Goal: Entertainment & Leisure: Browse casually

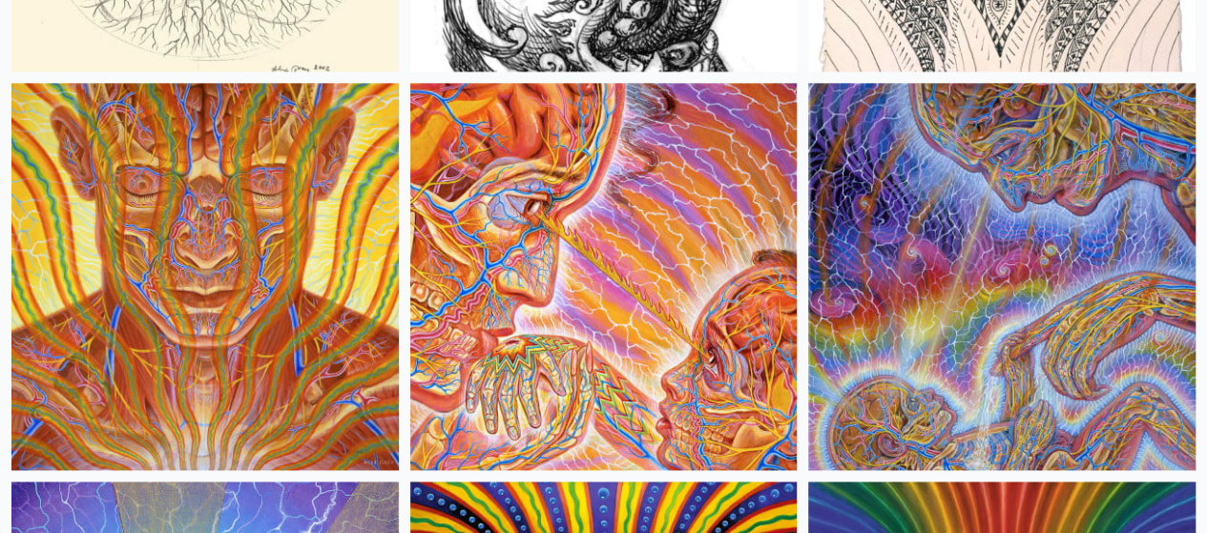
scroll to position [19283, 0]
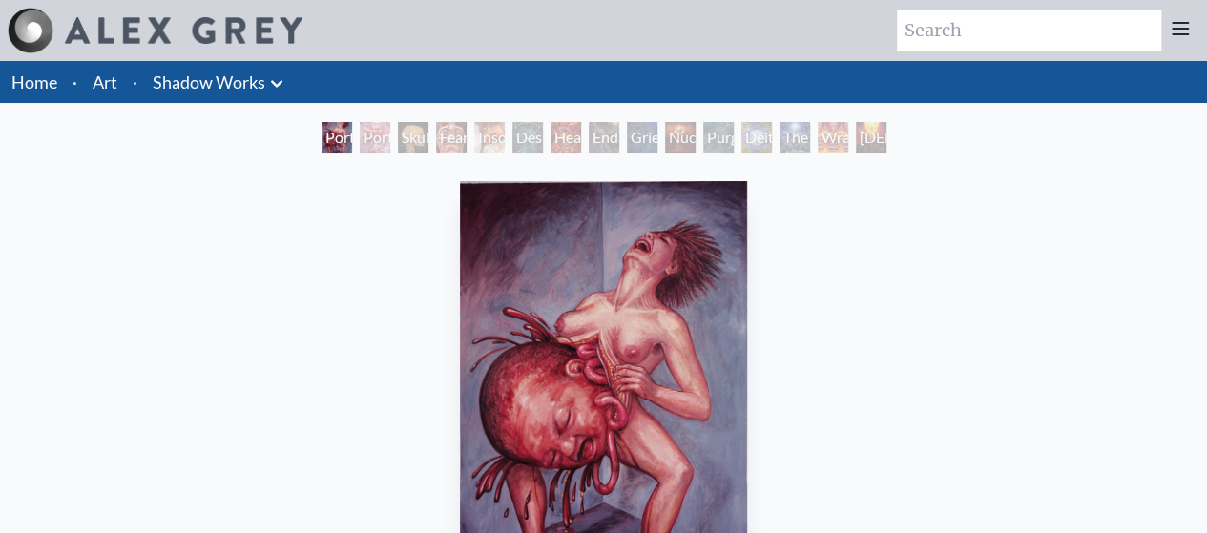
click at [423, 140] on div "Skull Fetus" at bounding box center [413, 137] width 31 height 31
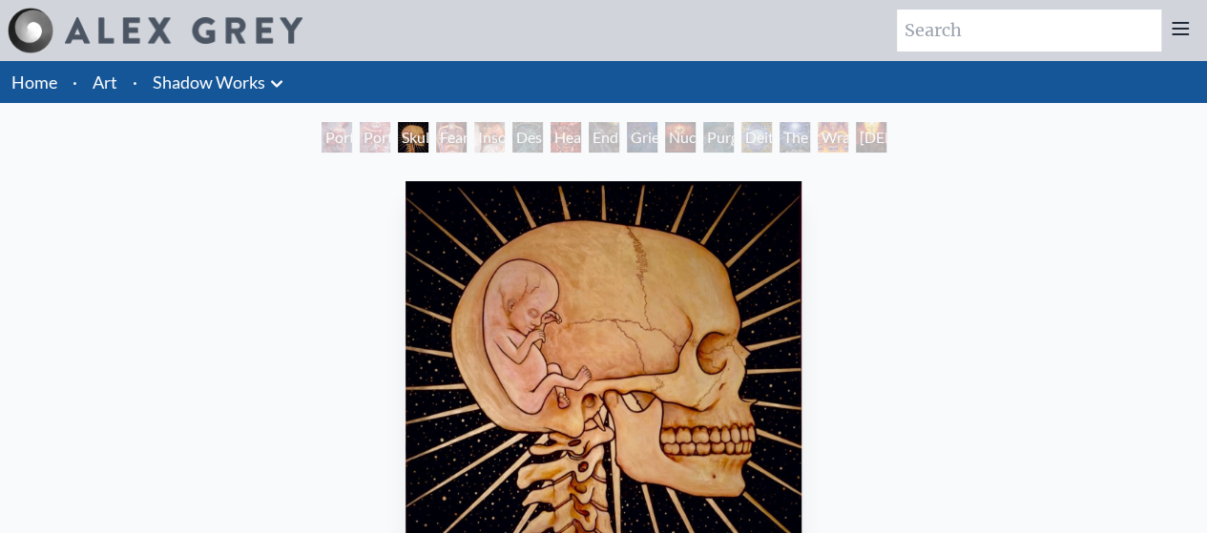
click at [439, 136] on div "Fear" at bounding box center [451, 137] width 31 height 31
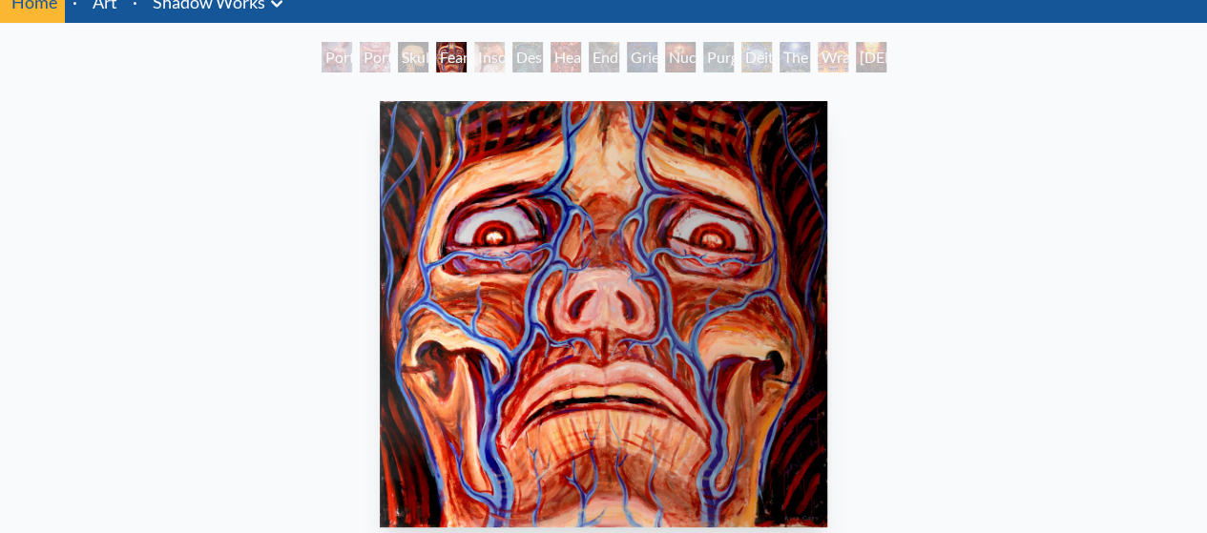
scroll to position [31, 0]
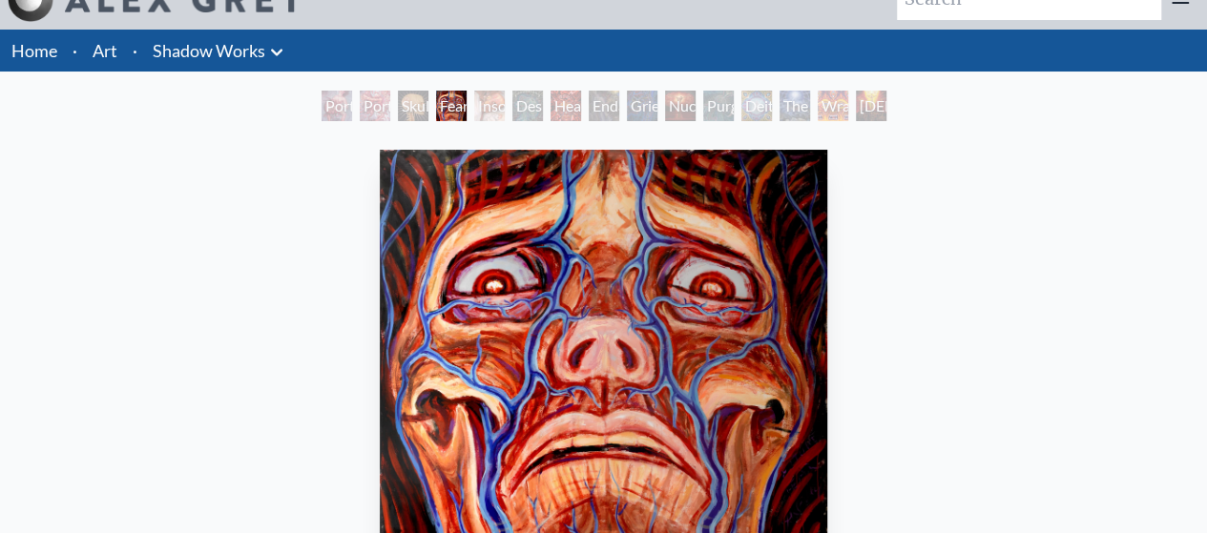
click at [481, 118] on div "Insomnia" at bounding box center [489, 106] width 31 height 31
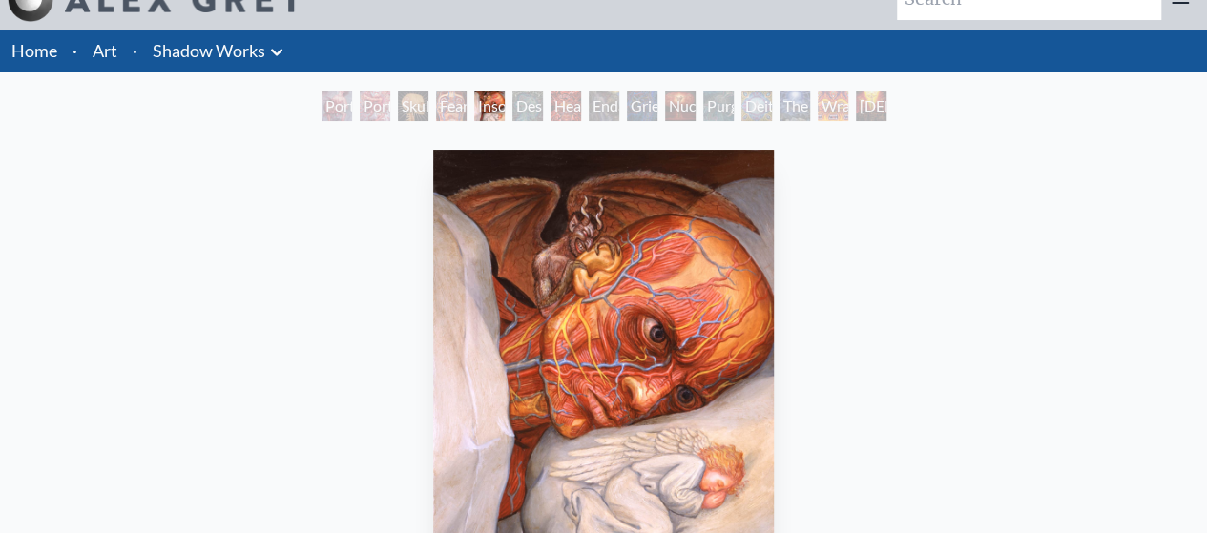
click at [517, 114] on div "Despair" at bounding box center [527, 106] width 31 height 31
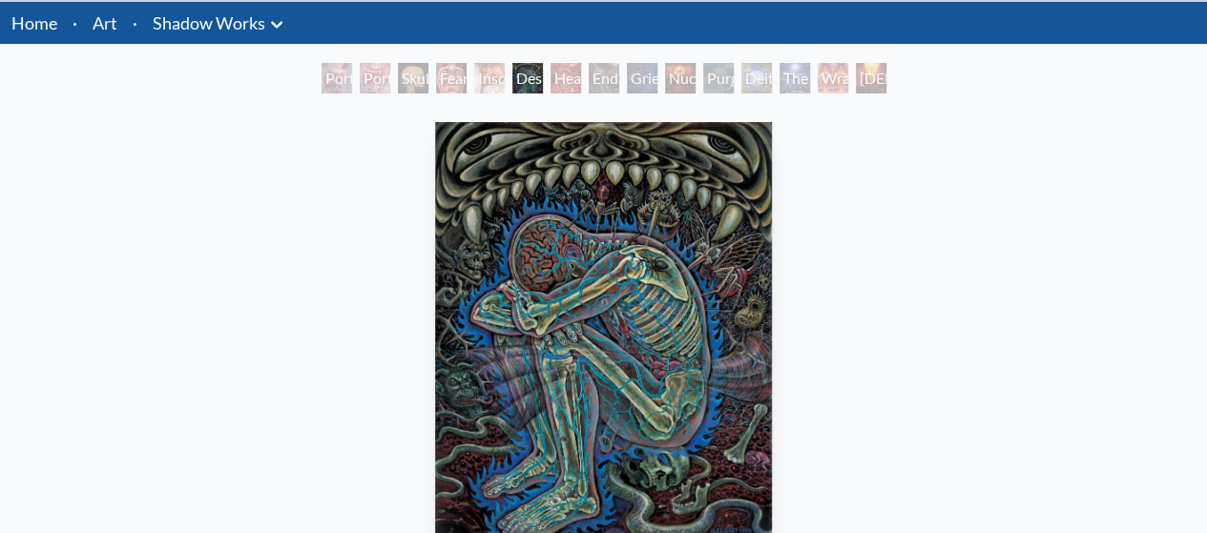
scroll to position [31, 0]
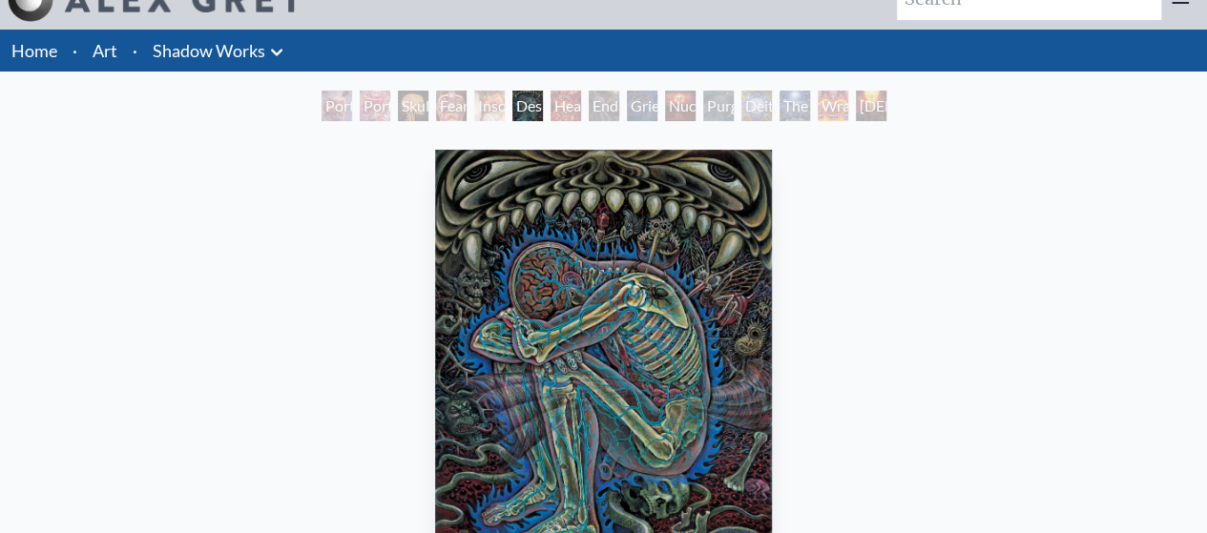
click at [597, 115] on div "Endarkenment" at bounding box center [604, 106] width 31 height 31
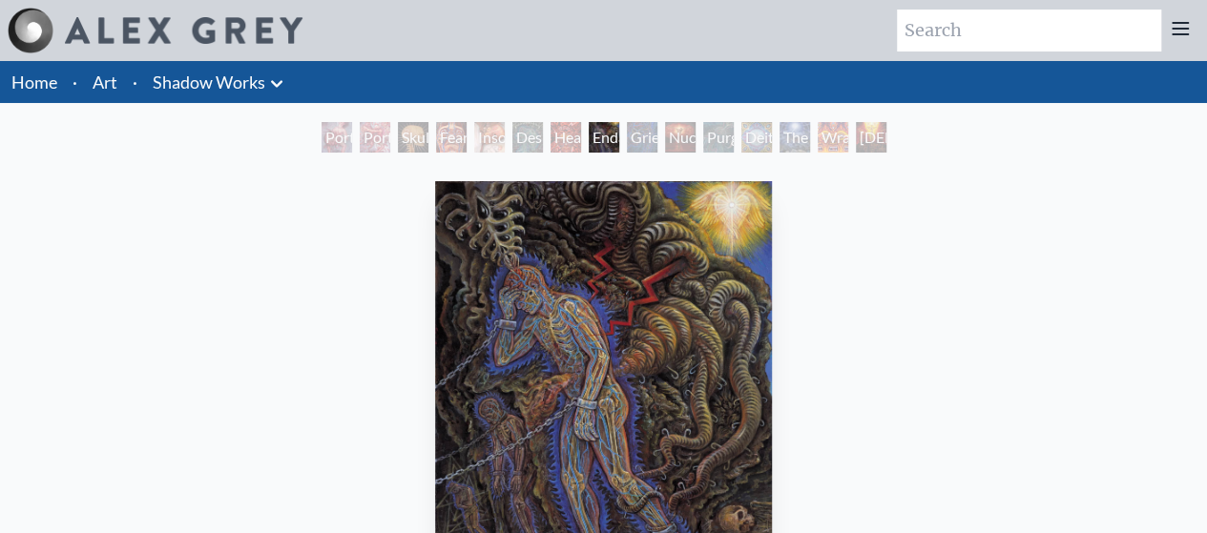
click at [641, 142] on div "Grieving" at bounding box center [642, 137] width 31 height 31
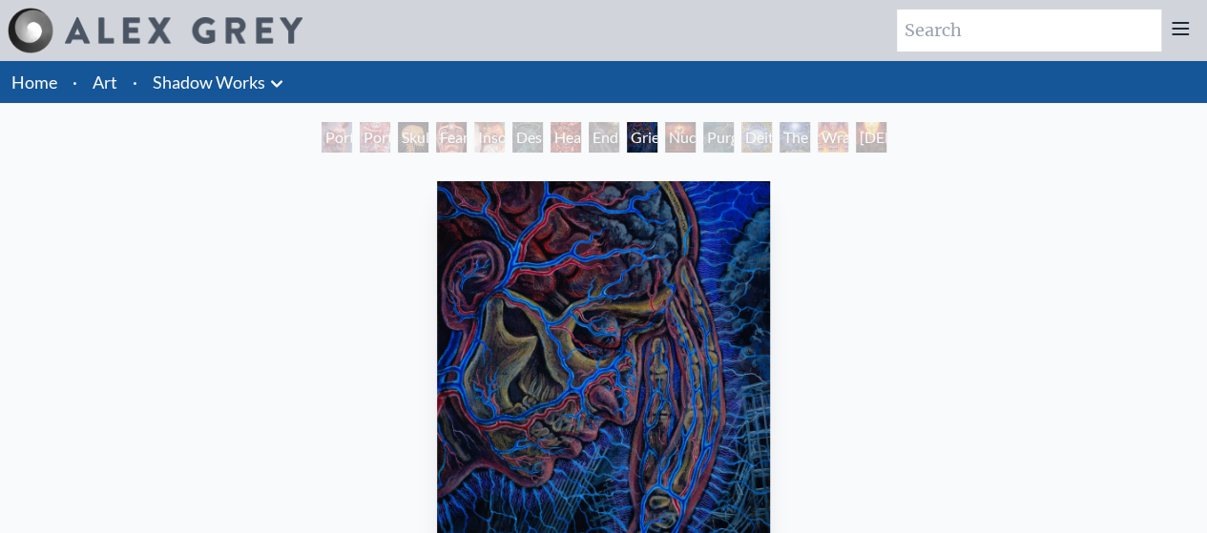
click at [665, 143] on div "Nuclear Crucifixion" at bounding box center [680, 137] width 31 height 31
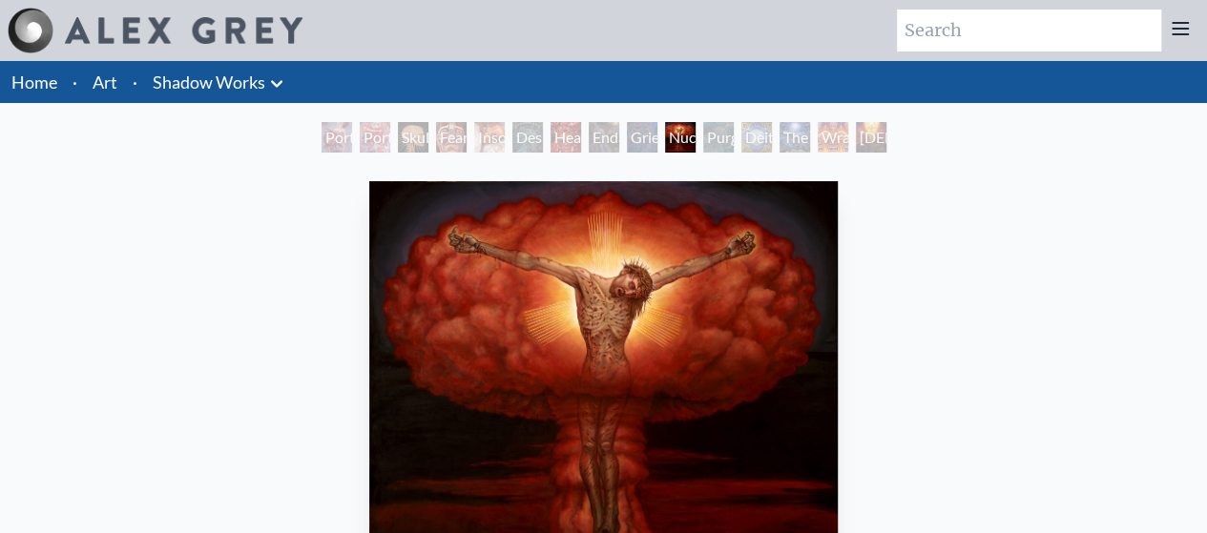
click at [711, 150] on div "Purging" at bounding box center [718, 137] width 31 height 31
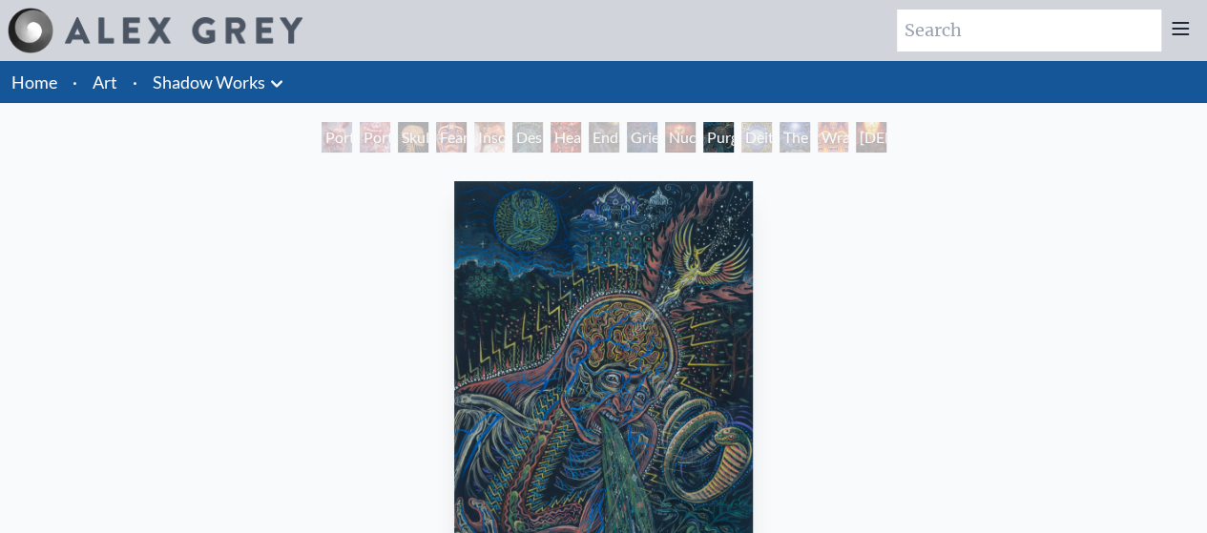
click at [752, 148] on div "Deities & Demons Drinking from the Milky Pool" at bounding box center [756, 137] width 31 height 31
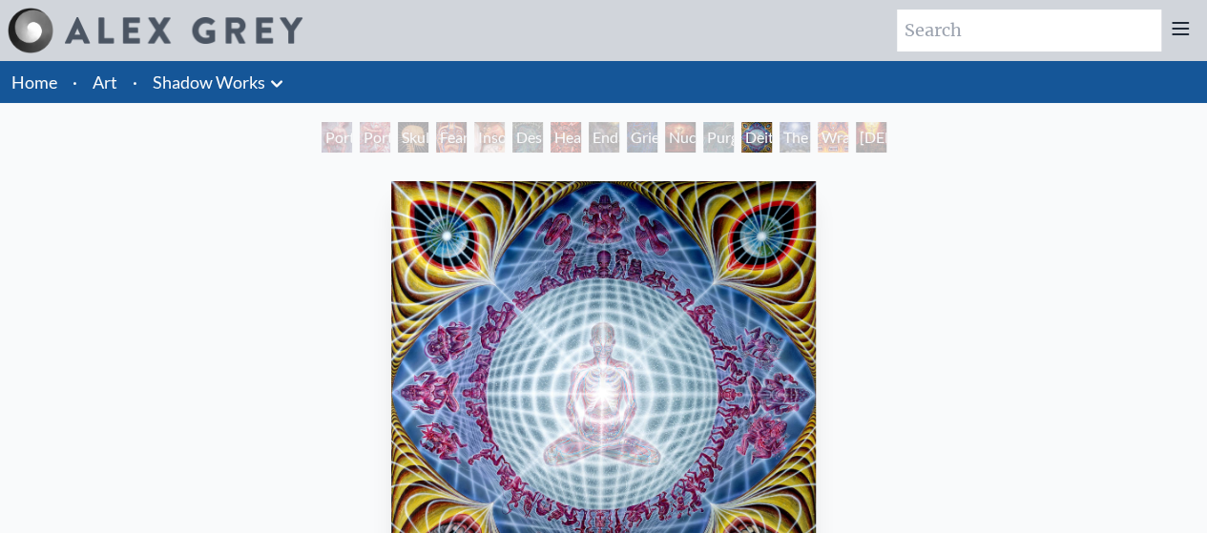
click at [790, 148] on div "The Soul Finds It's Way" at bounding box center [795, 137] width 31 height 31
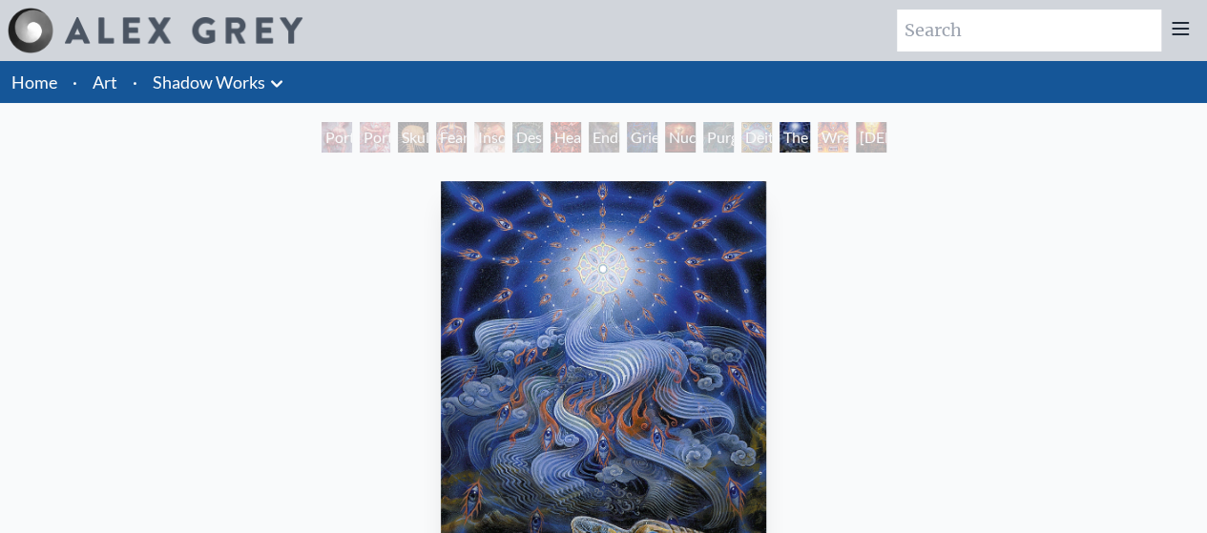
click at [826, 141] on div "Wrathful Deity" at bounding box center [833, 137] width 31 height 31
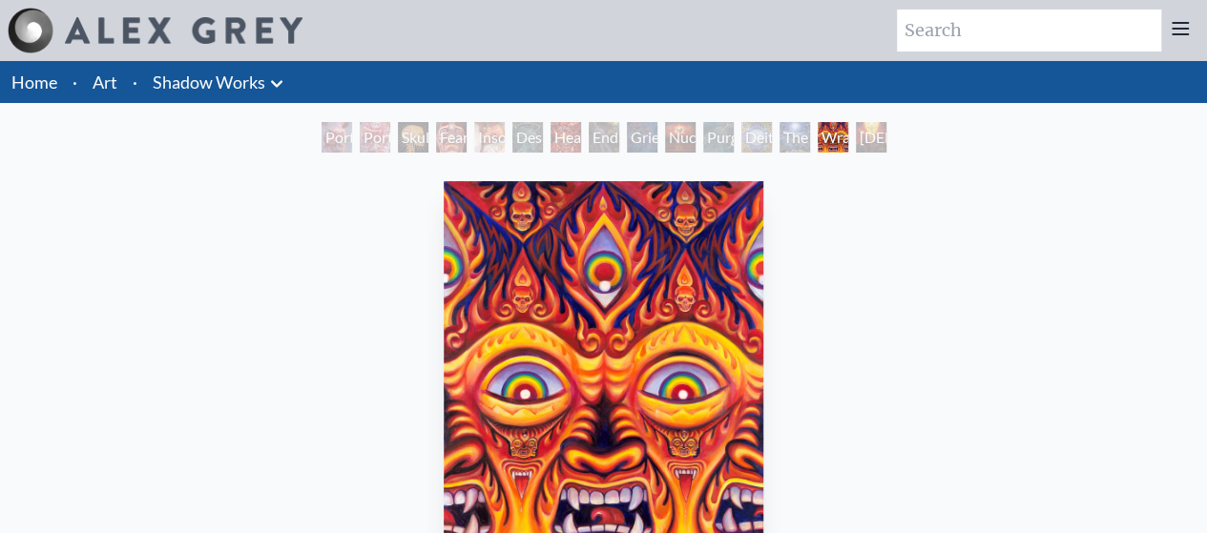
click at [867, 145] on div "Christ & the Two Thieves" at bounding box center [871, 137] width 31 height 31
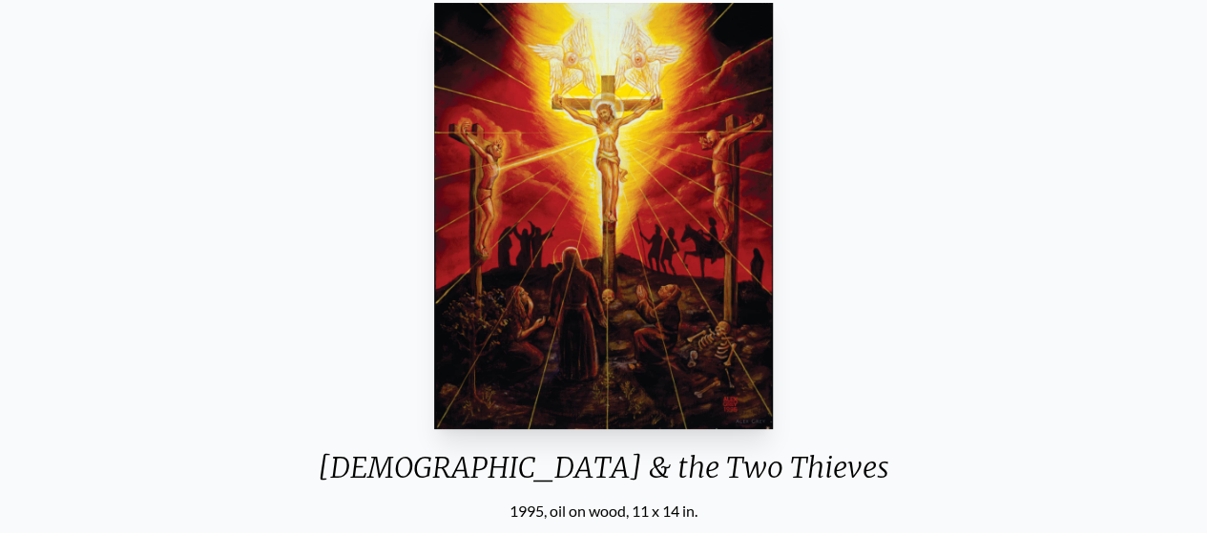
scroll to position [191, 0]
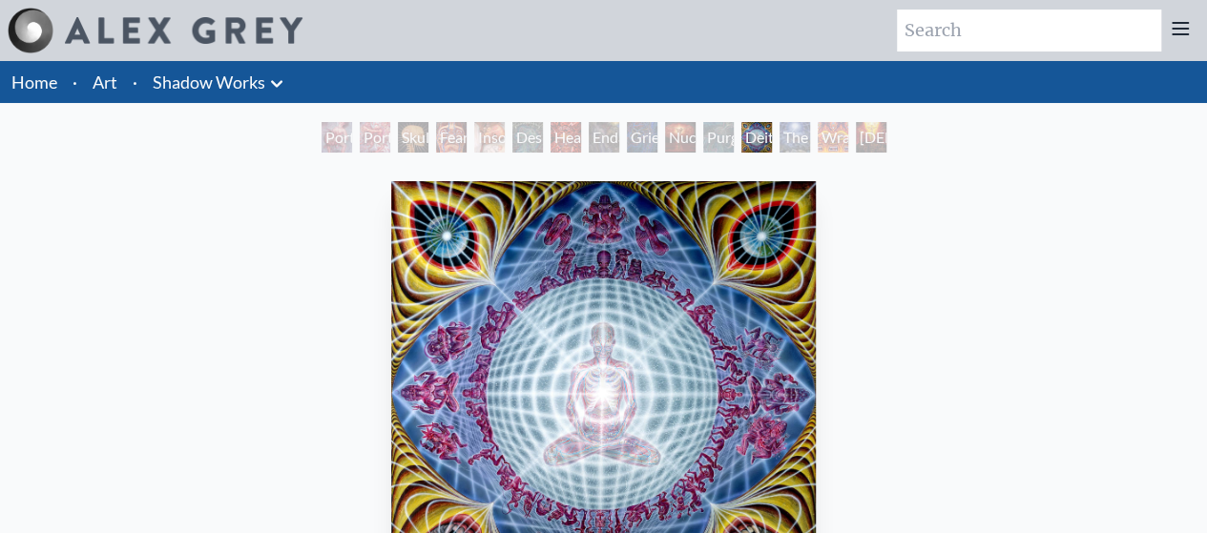
click at [36, 77] on link "Home" at bounding box center [34, 82] width 46 height 21
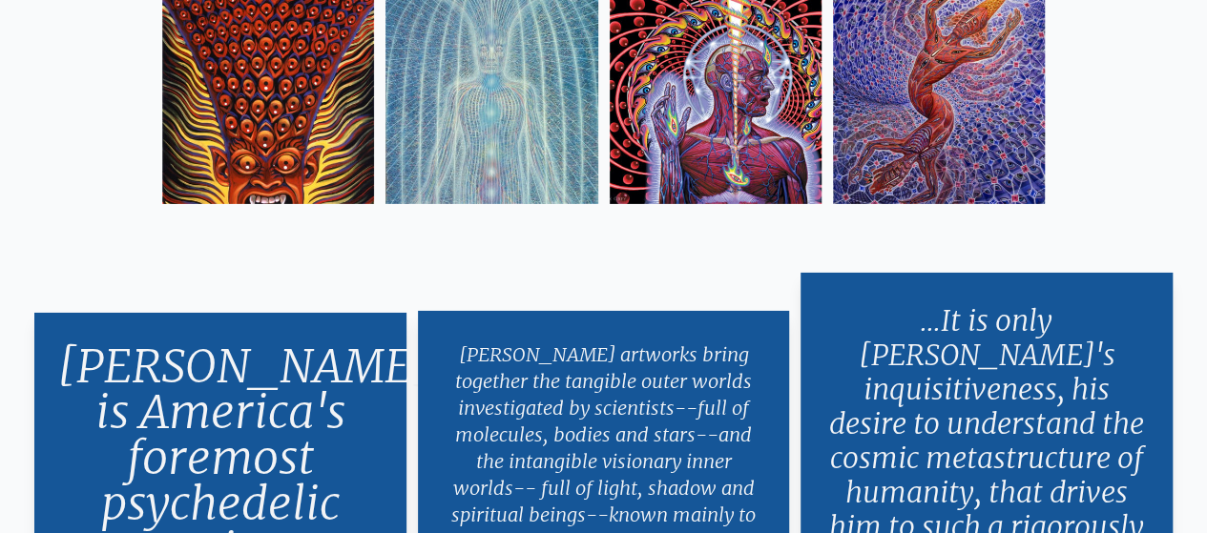
scroll to position [3019, 0]
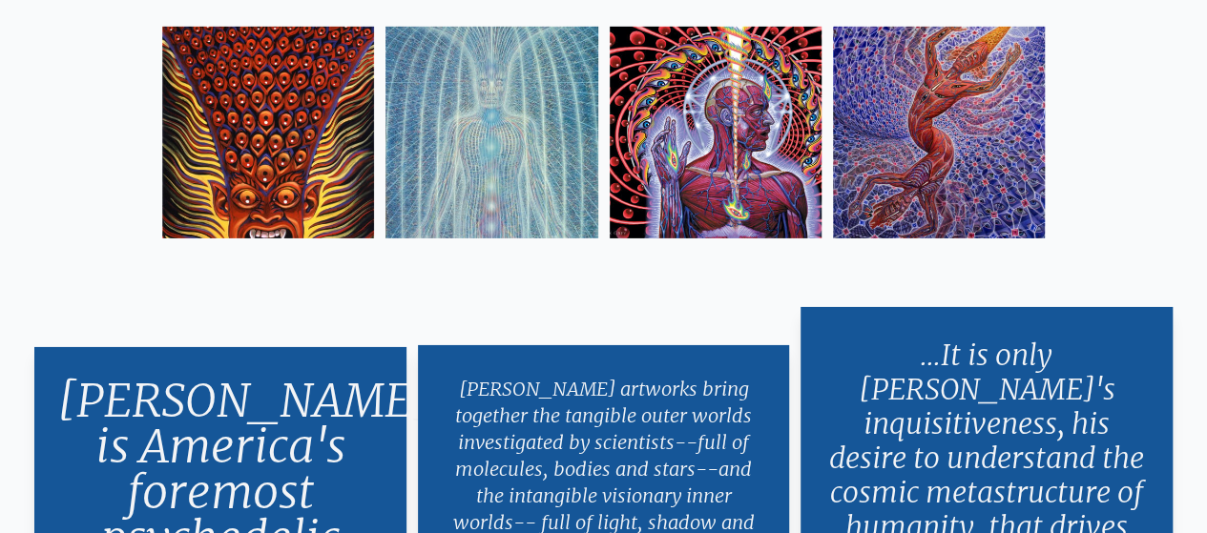
click at [699, 94] on img at bounding box center [716, 133] width 212 height 212
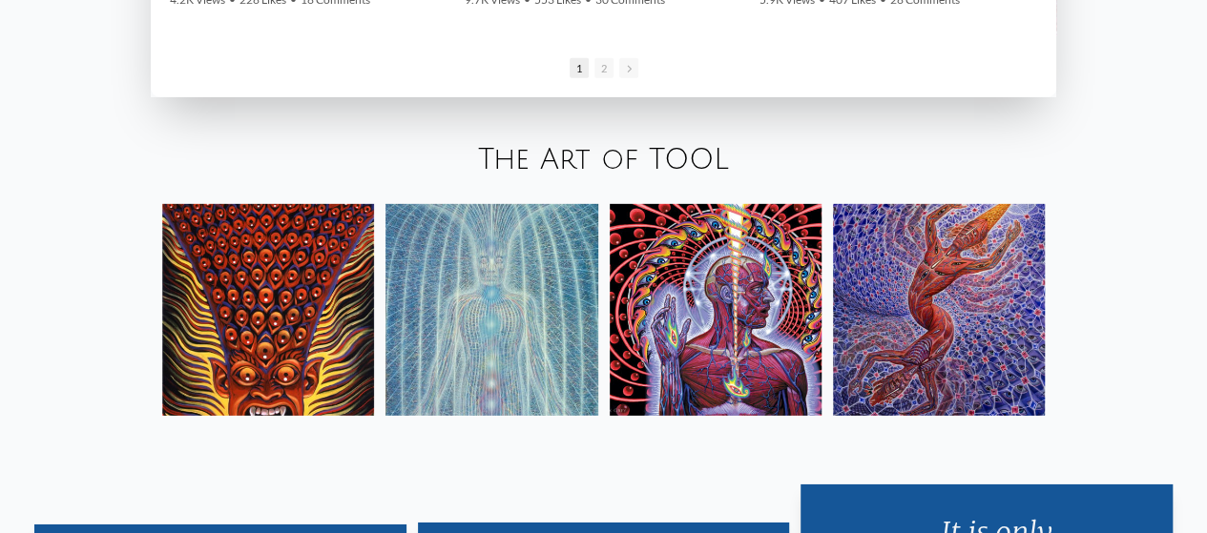
scroll to position [2860, 0]
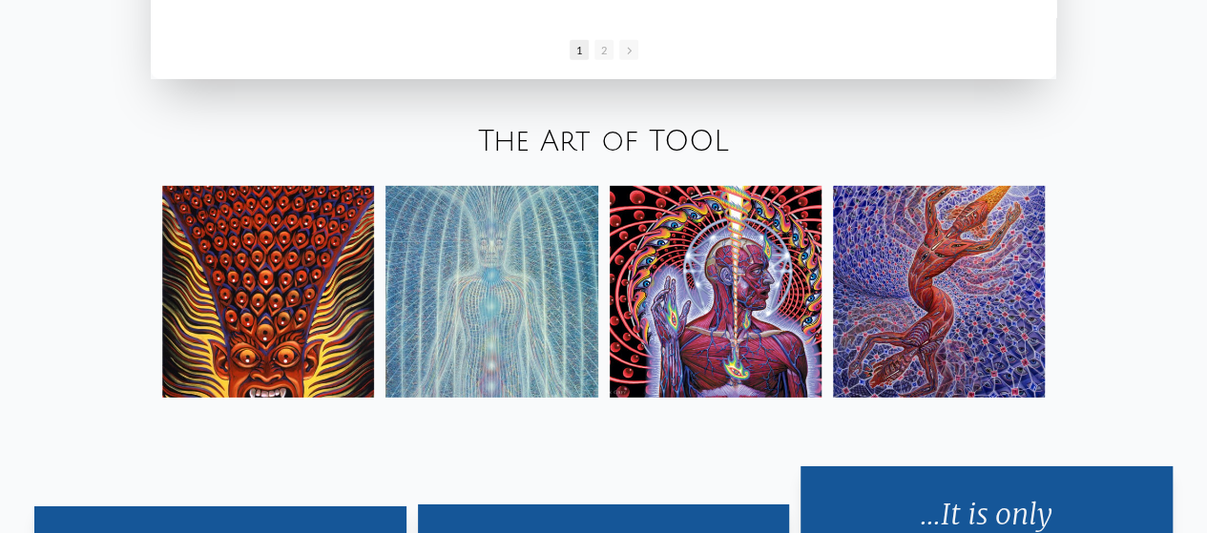
click at [458, 313] on img at bounding box center [492, 292] width 212 height 212
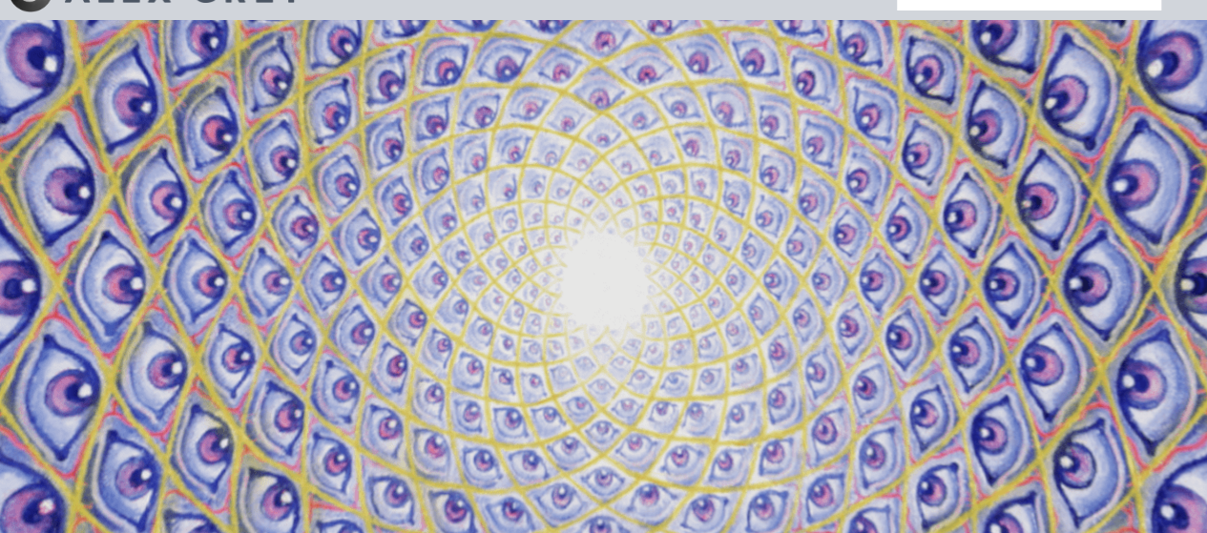
scroll to position [0, 0]
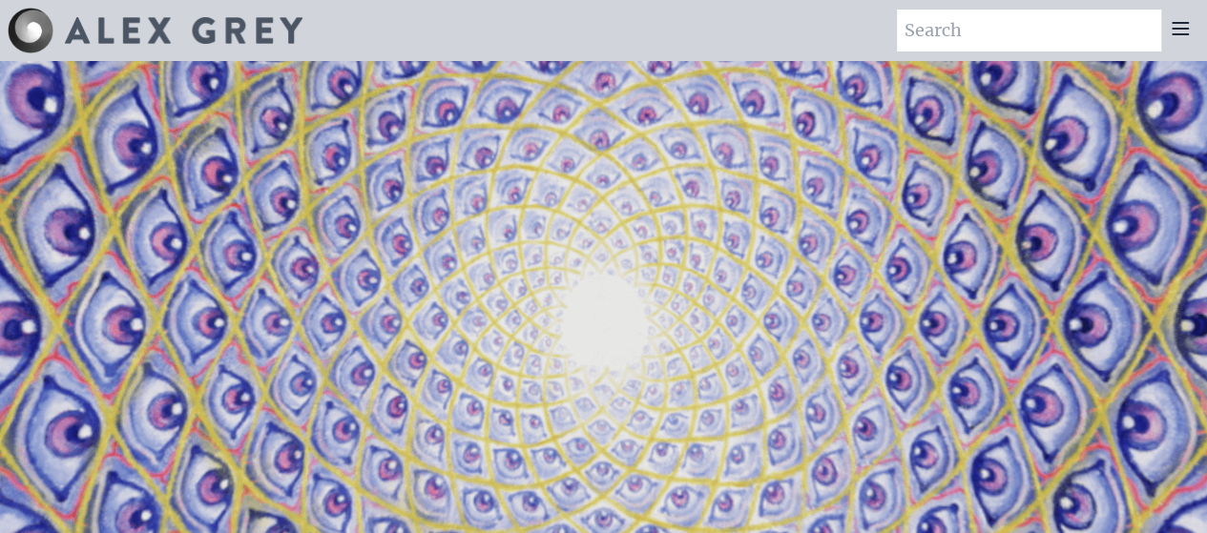
click at [152, 37] on img at bounding box center [184, 30] width 238 height 27
click at [11, 30] on img at bounding box center [31, 31] width 46 height 46
click at [1182, 29] on icon at bounding box center [1180, 28] width 15 height 11
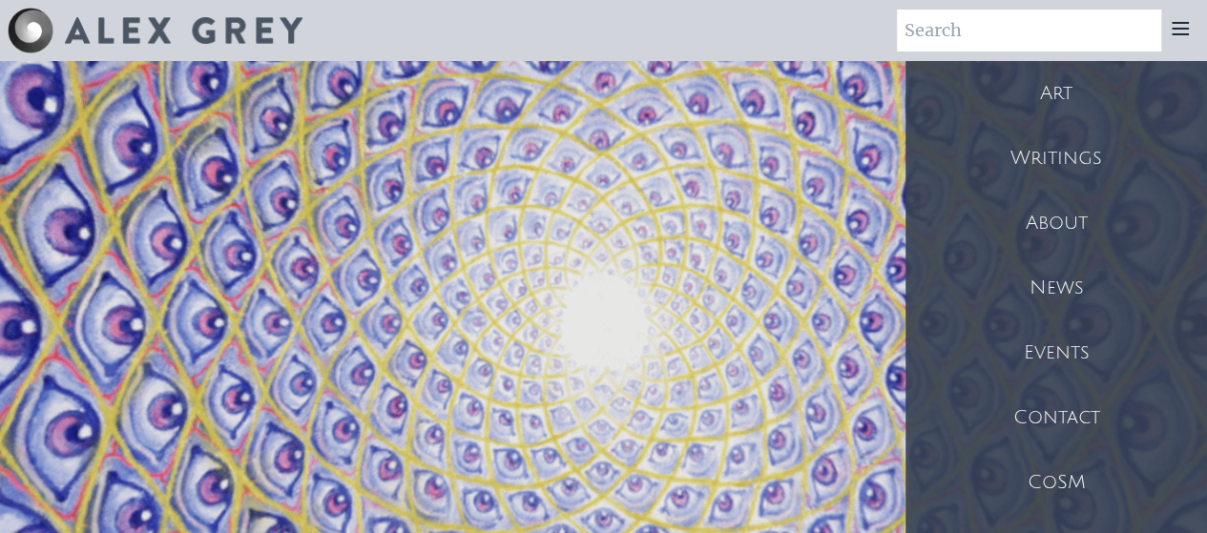
click at [1076, 98] on div "Art" at bounding box center [1057, 93] width 302 height 65
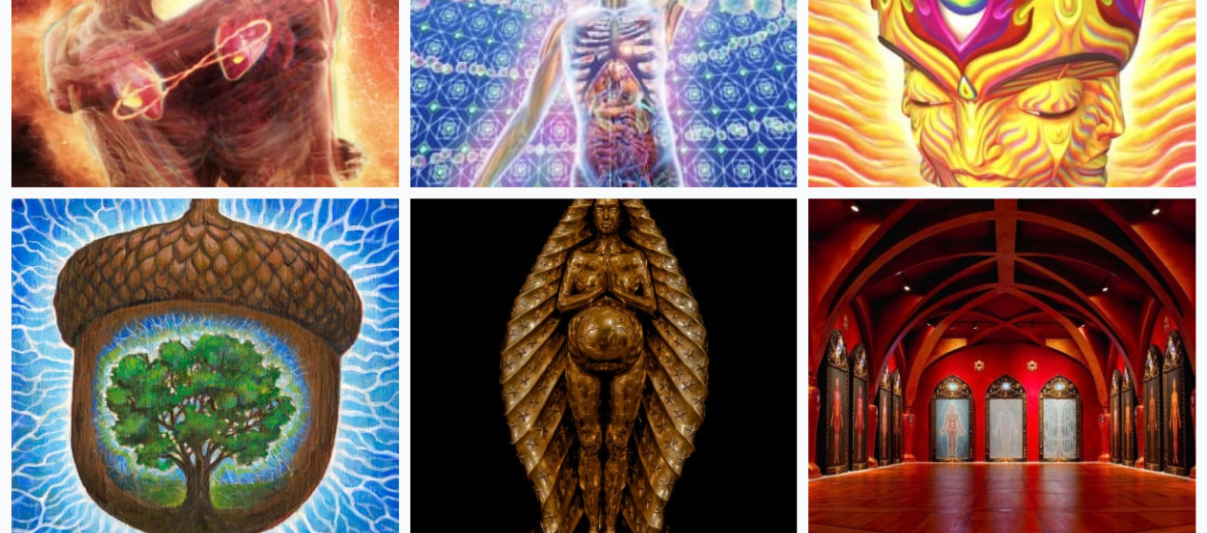
scroll to position [1336, 0]
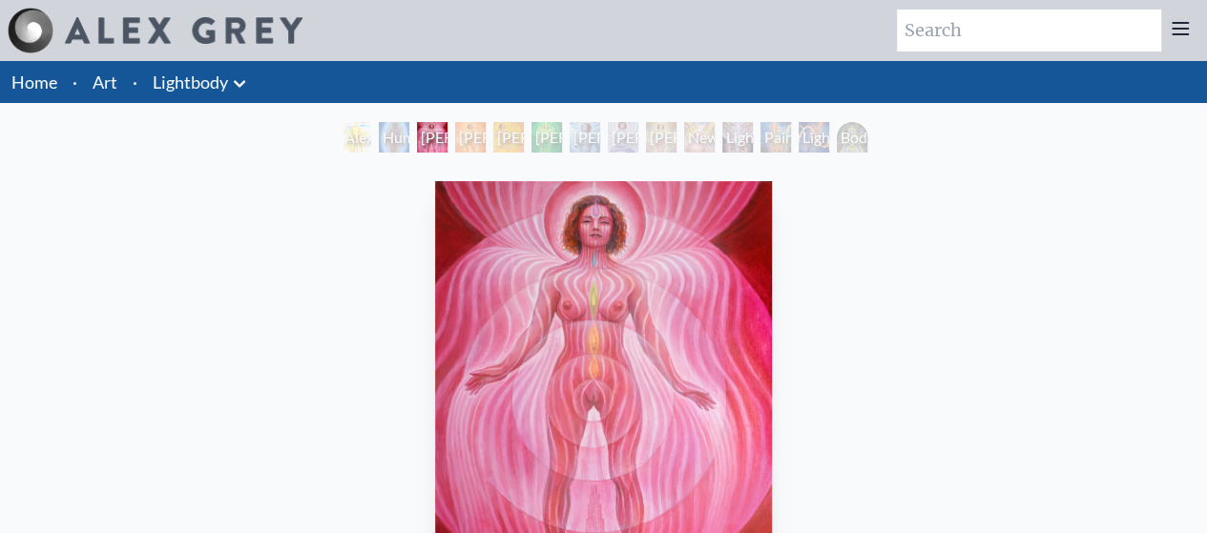
click at [609, 402] on img "3 / 14" at bounding box center [603, 394] width 337 height 427
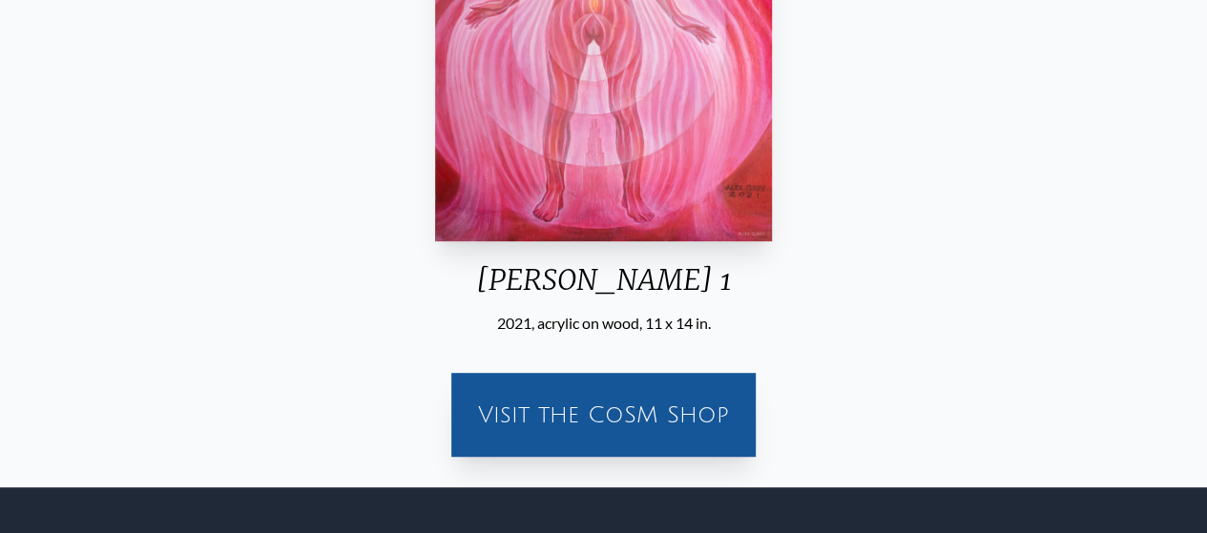
scroll to position [382, 0]
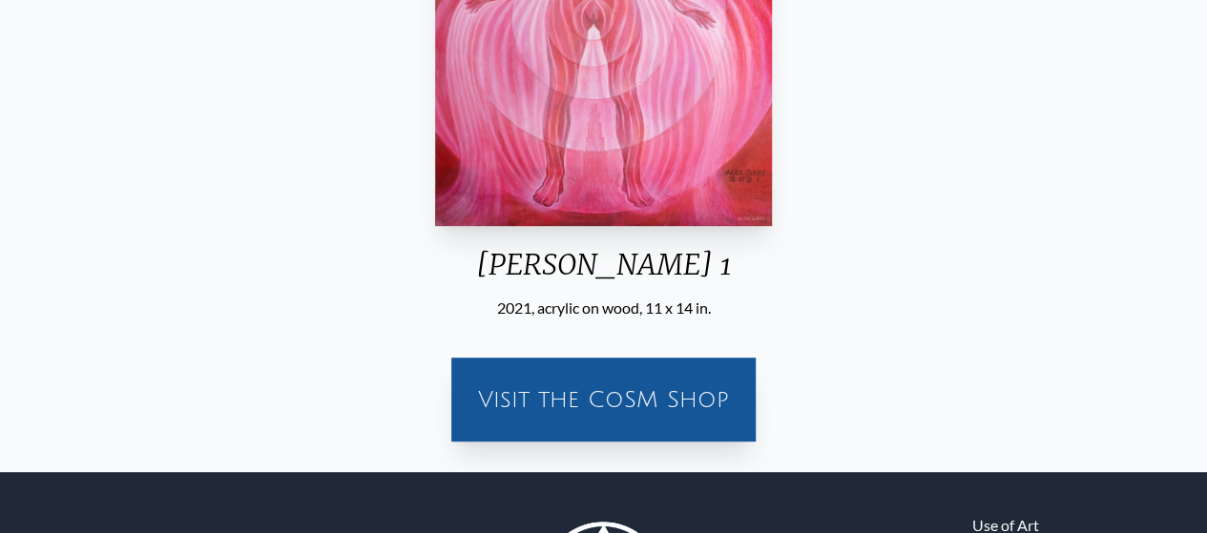
click at [872, 349] on div "Visit the CoSM Shop" at bounding box center [603, 388] width 1177 height 137
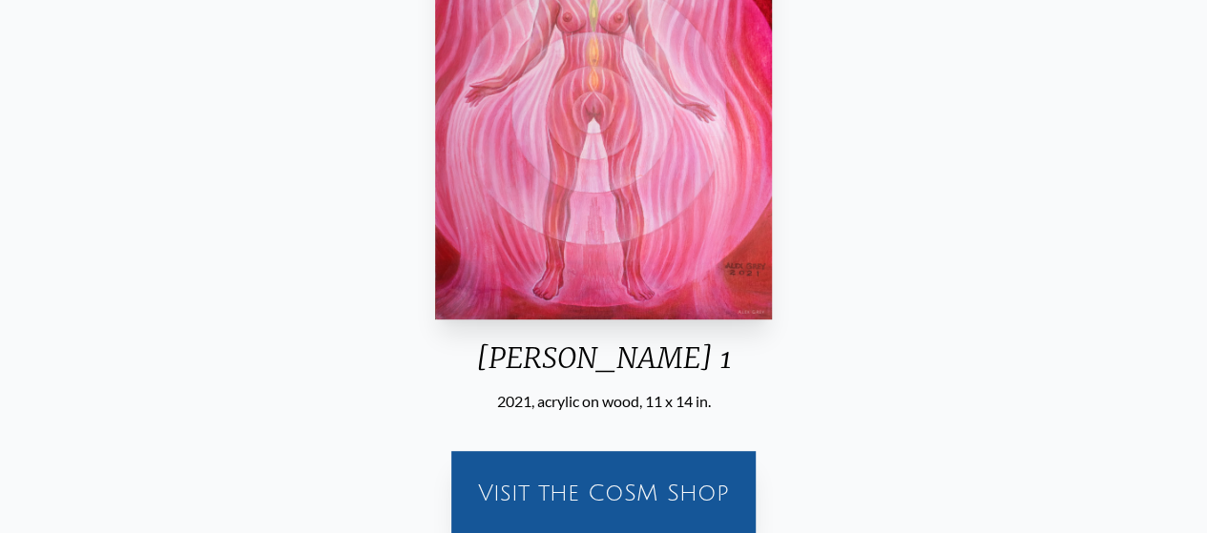
scroll to position [286, 0]
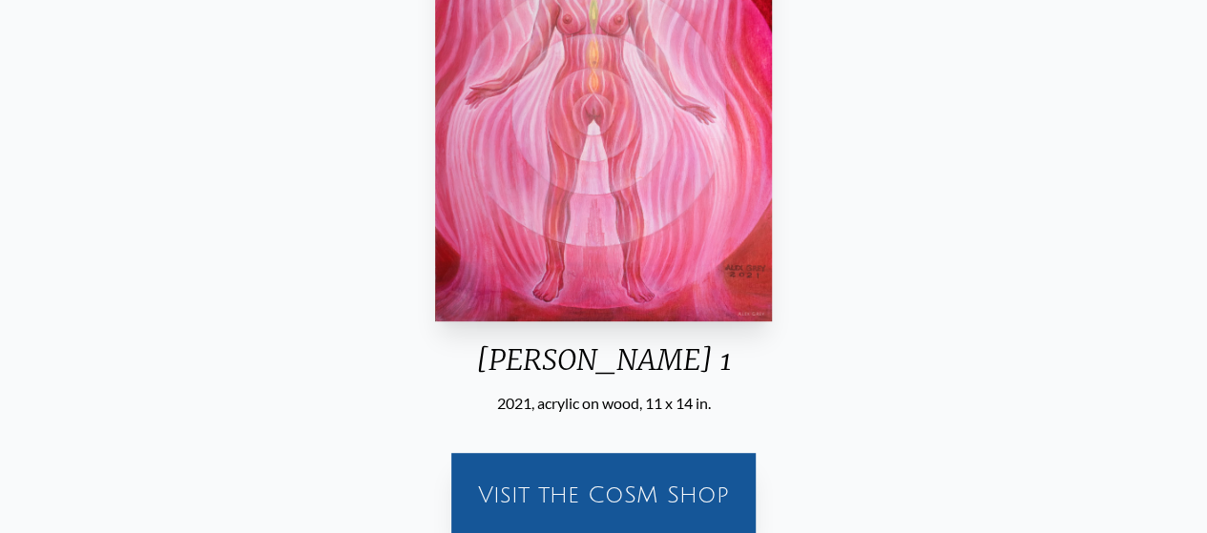
click at [814, 226] on div "[PERSON_NAME] 1 2021, acrylic on wood, 11 x 14 in. Visit the CoSM Shop" at bounding box center [603, 219] width 1177 height 665
click at [855, 254] on div "[PERSON_NAME] 1 2021, acrylic on wood, 11 x 14 in. Visit the CoSM Shop" at bounding box center [603, 219] width 1177 height 665
click at [725, 301] on img "3 / 14" at bounding box center [603, 108] width 337 height 427
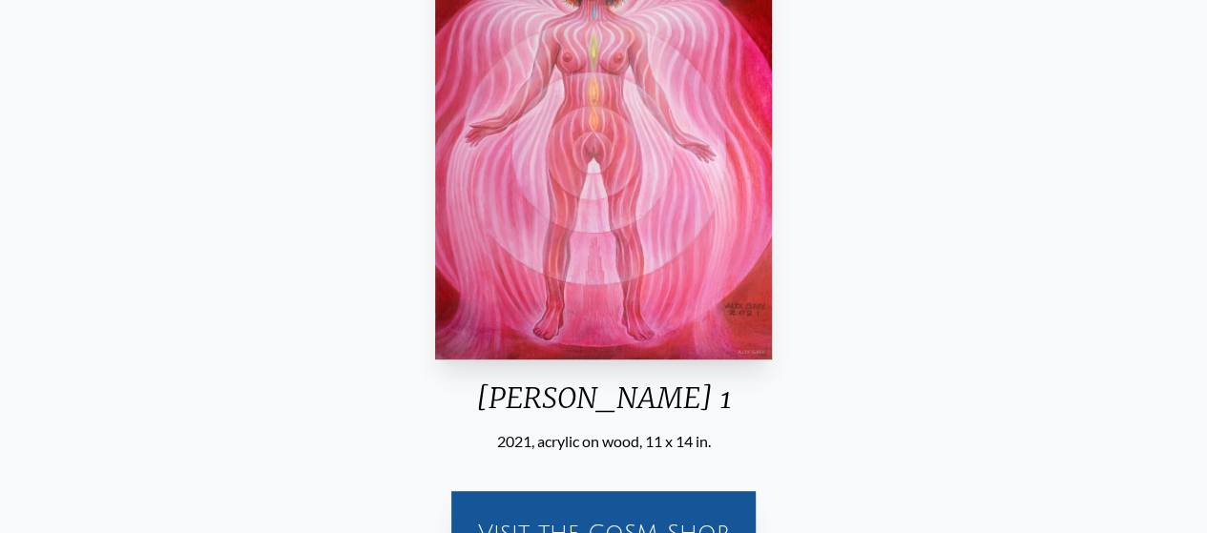
scroll to position [95, 0]
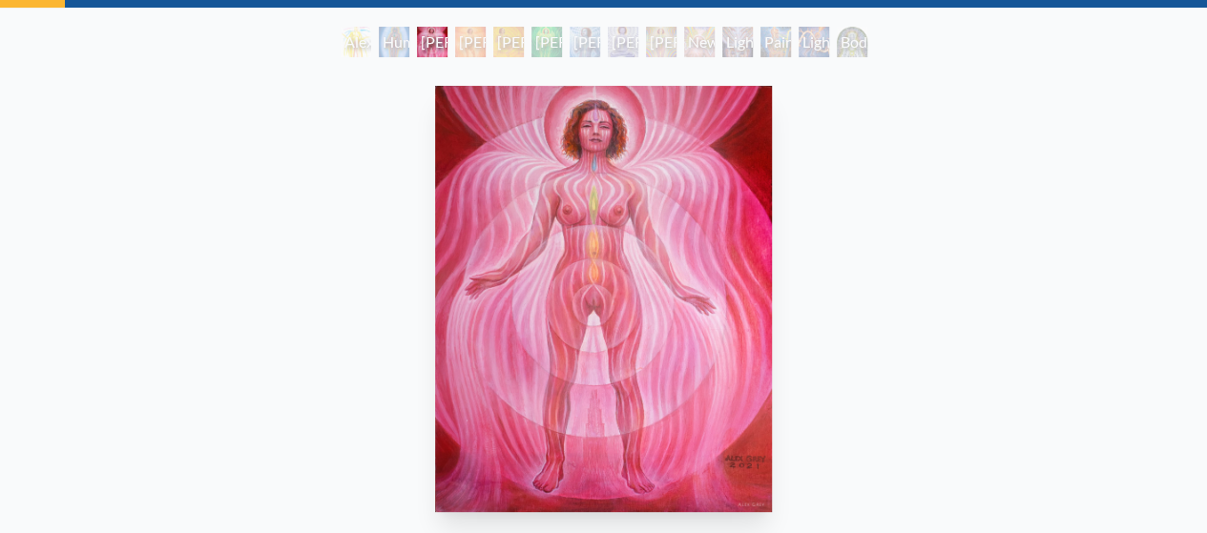
click at [506, 41] on div "[PERSON_NAME] 3" at bounding box center [508, 42] width 31 height 31
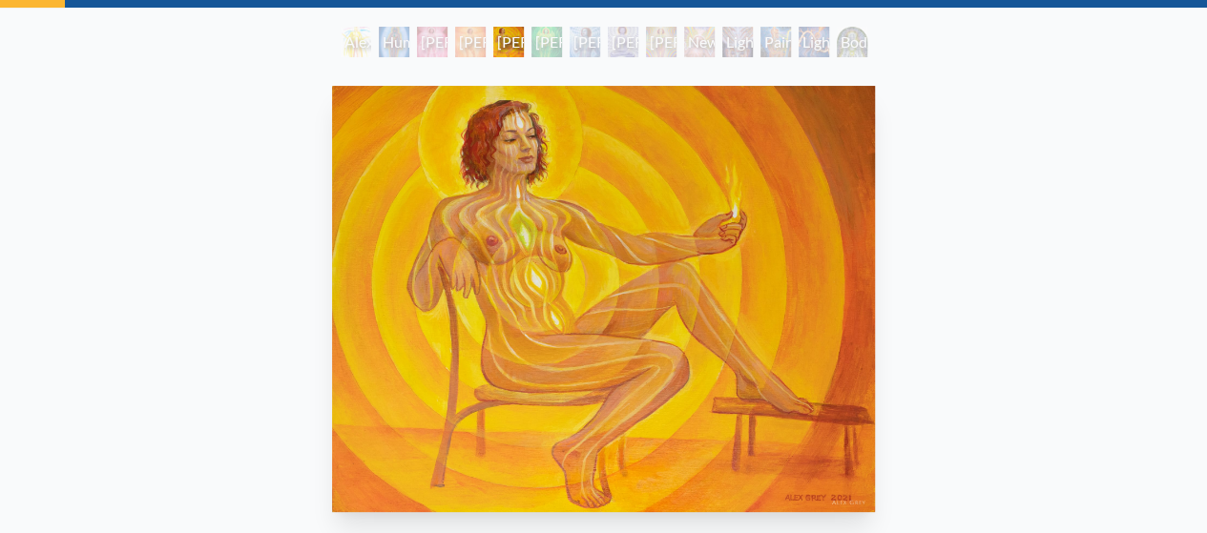
click at [574, 49] on div "[PERSON_NAME] 5" at bounding box center [585, 42] width 31 height 31
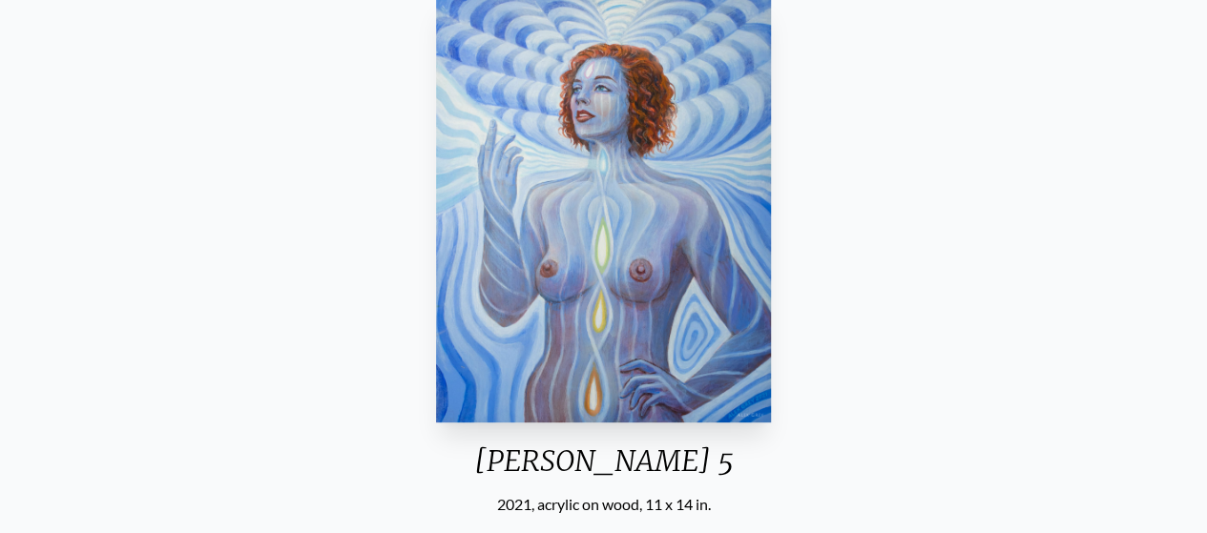
scroll to position [127, 0]
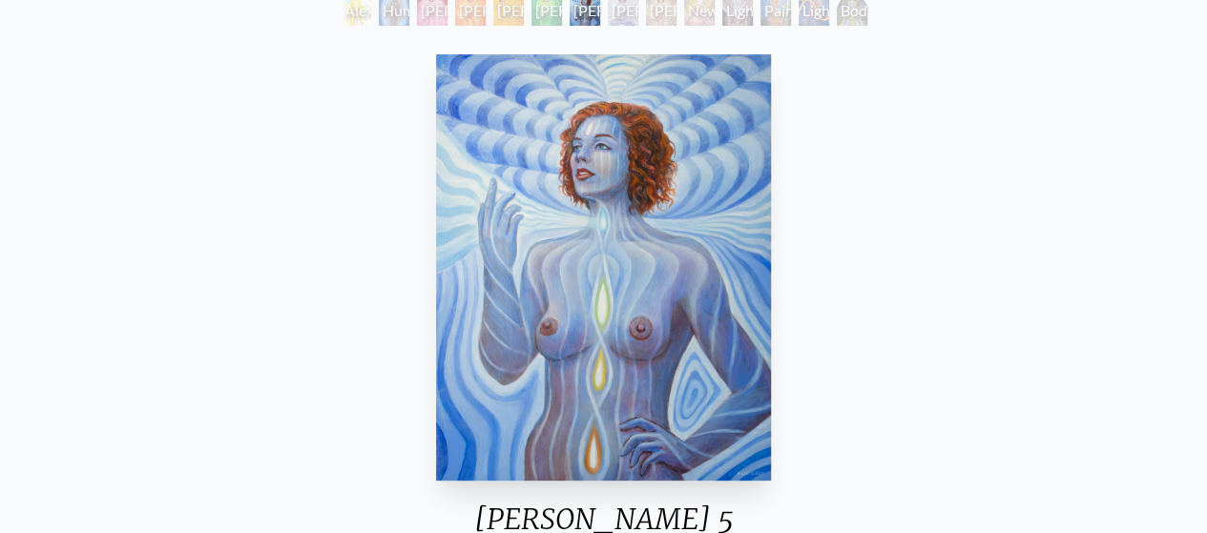
click at [608, 16] on div "[PERSON_NAME] 6" at bounding box center [623, 10] width 31 height 31
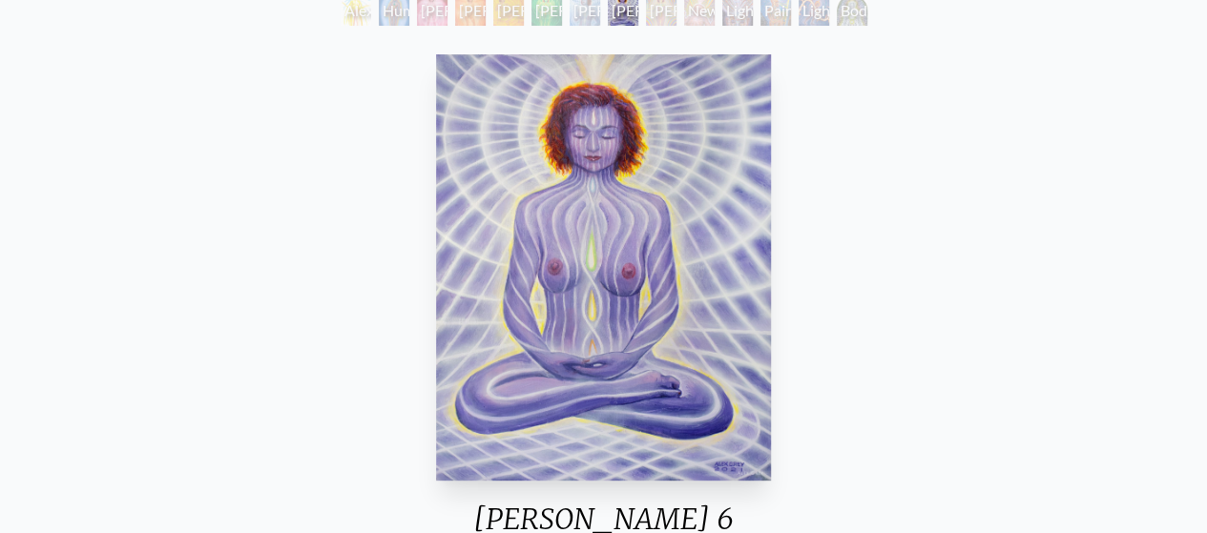
click at [653, 19] on div "[PERSON_NAME] 7" at bounding box center [661, 10] width 31 height 31
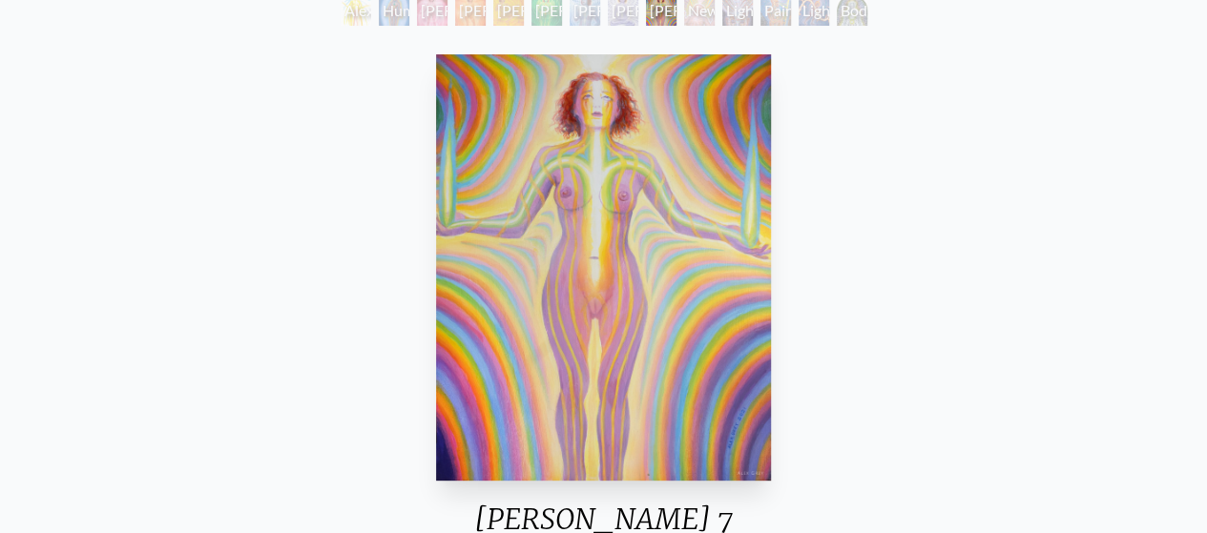
click at [729, 15] on div "Lightweaver" at bounding box center [737, 10] width 31 height 31
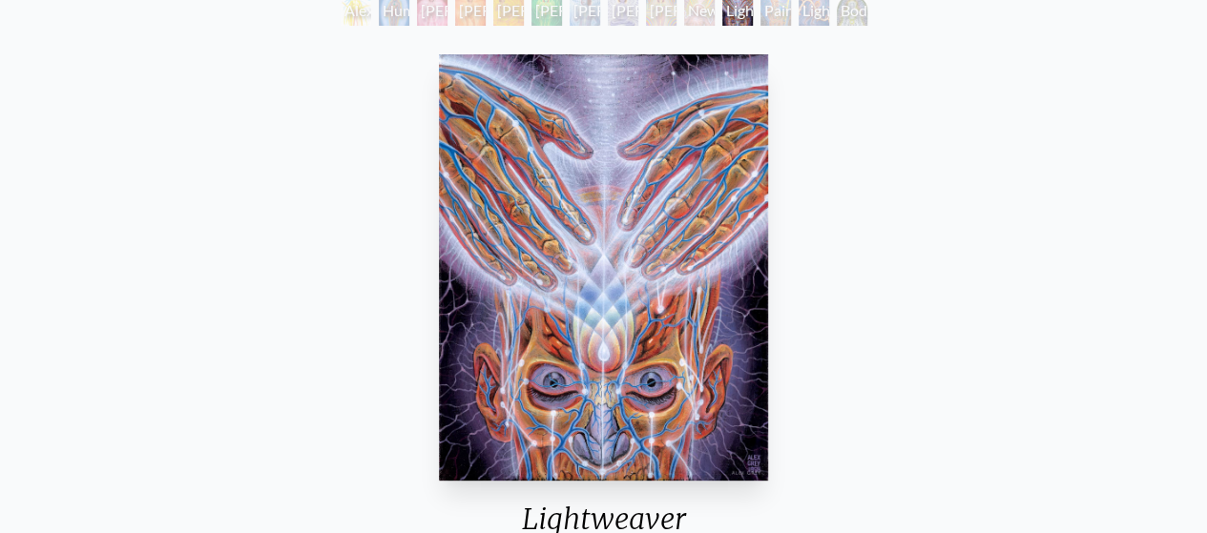
click at [677, 16] on div "[PERSON_NAME] 7" at bounding box center [661, 10] width 31 height 31
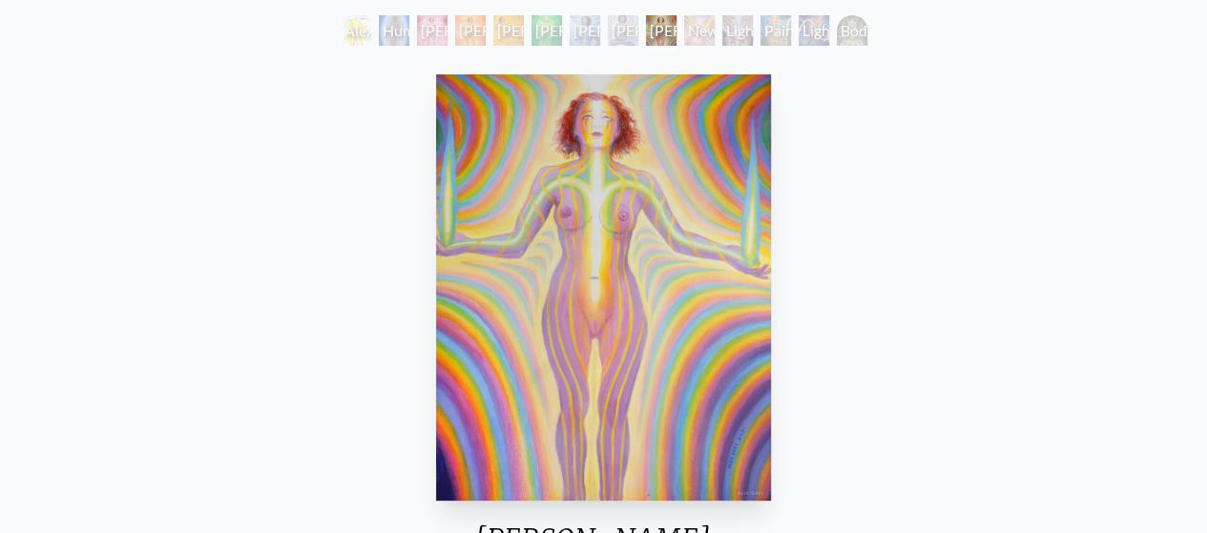
scroll to position [95, 0]
